Goal: Communication & Community: Share content

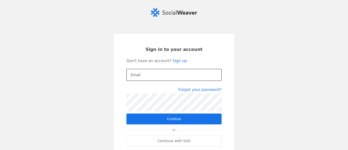
click at [166, 78] on div at bounding box center [174, 75] width 86 height 12
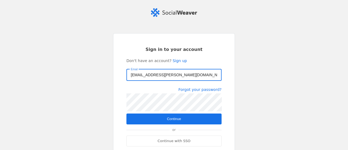
type input "[EMAIL_ADDRESS][PERSON_NAME][DOMAIN_NAME]"
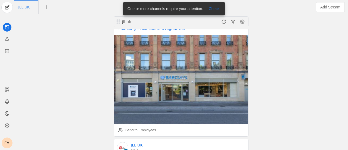
scroll to position [102, 0]
click at [135, 128] on div "Send to Employees" at bounding box center [140, 130] width 31 height 5
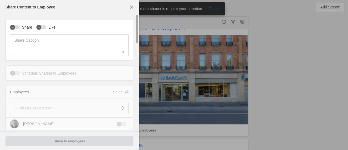
click at [16, 30] on div "Share Like Share Caption" at bounding box center [69, 40] width 128 height 41
click at [15, 28] on div "button" at bounding box center [12, 27] width 5 height 5
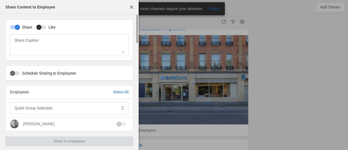
drag, startPoint x: 15, startPoint y: 28, endPoint x: 40, endPoint y: 26, distance: 25.6
click at [40, 26] on div "Share Like" at bounding box center [69, 27] width 119 height 6
click at [40, 26] on div "button" at bounding box center [38, 27] width 5 height 5
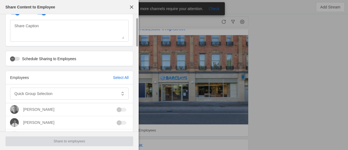
scroll to position [15, 0]
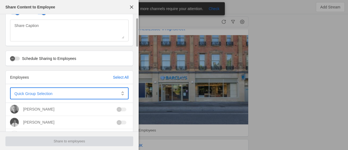
click at [89, 95] on span at bounding box center [65, 93] width 102 height 5
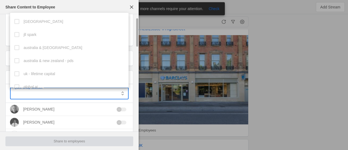
scroll to position [149, 0]
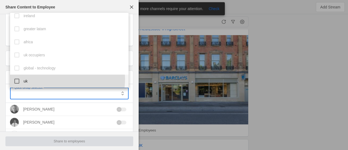
click at [57, 79] on mat-option "uk" at bounding box center [69, 80] width 119 height 13
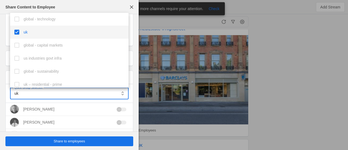
scroll to position [238, 0]
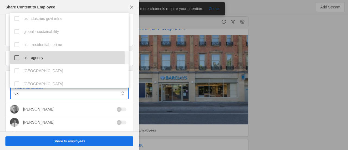
click at [11, 59] on mat-option "uk - agency" at bounding box center [69, 57] width 119 height 13
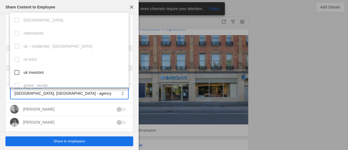
scroll to position [338, 0]
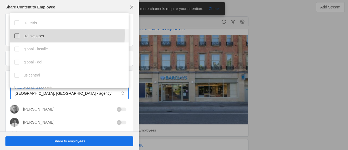
click at [15, 34] on mat-pseudo-checkbox at bounding box center [16, 35] width 5 height 5
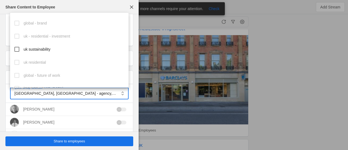
scroll to position [469, 0]
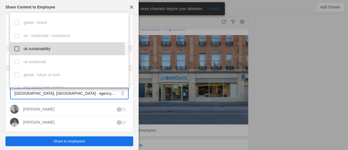
click at [17, 51] on mat-pseudo-checkbox at bounding box center [16, 48] width 5 height 5
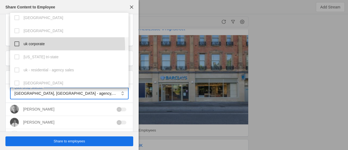
click at [17, 47] on mat-option "uk corporate" at bounding box center [69, 43] width 119 height 13
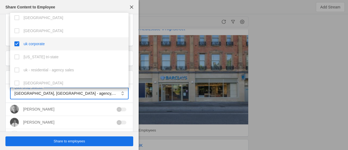
scroll to position [660, 0]
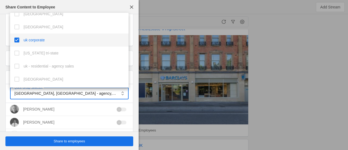
click at [187, 8] on div at bounding box center [174, 75] width 348 height 150
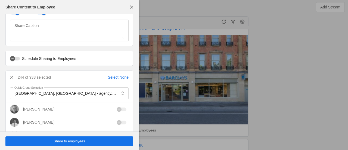
click at [70, 140] on span "Share to employees" at bounding box center [70, 140] width 32 height 5
